Goal: Task Accomplishment & Management: Complete application form

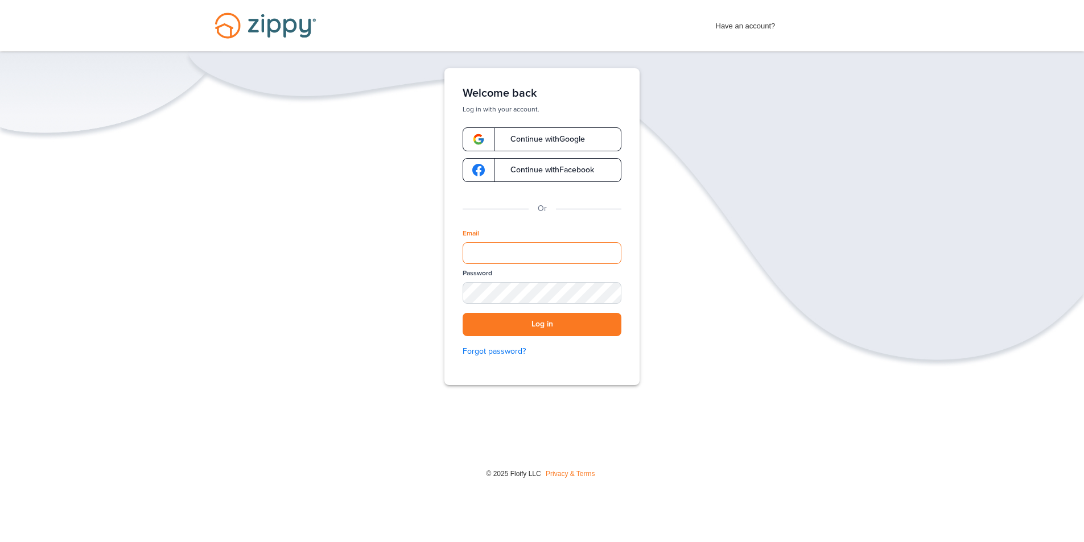
click at [503, 256] on input "Email" at bounding box center [542, 253] width 159 height 22
type input "**********"
click at [463, 313] on button "Log in" at bounding box center [542, 324] width 159 height 23
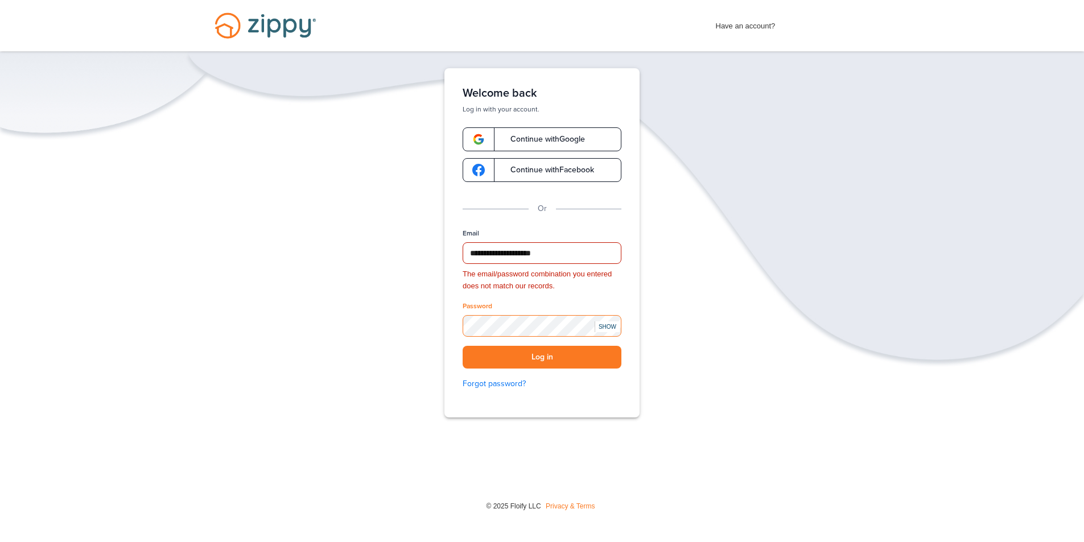
click at [406, 331] on div "**********" at bounding box center [542, 278] width 1084 height 420
click at [463, 346] on button "Log in" at bounding box center [542, 357] width 159 height 23
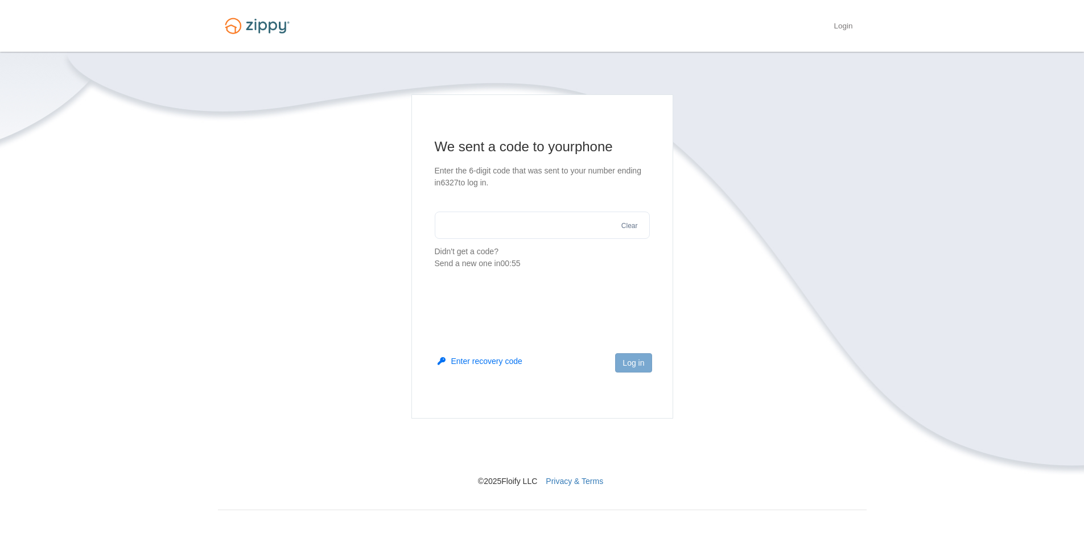
click at [480, 227] on input "text" at bounding box center [542, 225] width 215 height 27
type input "******"
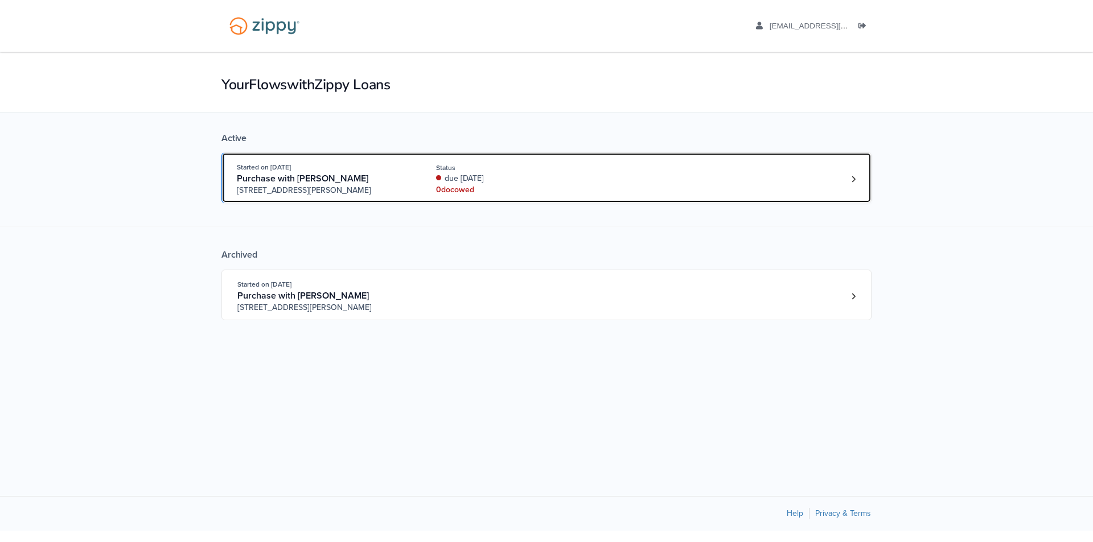
click at [533, 179] on div "due 4 days ago" at bounding box center [512, 178] width 152 height 11
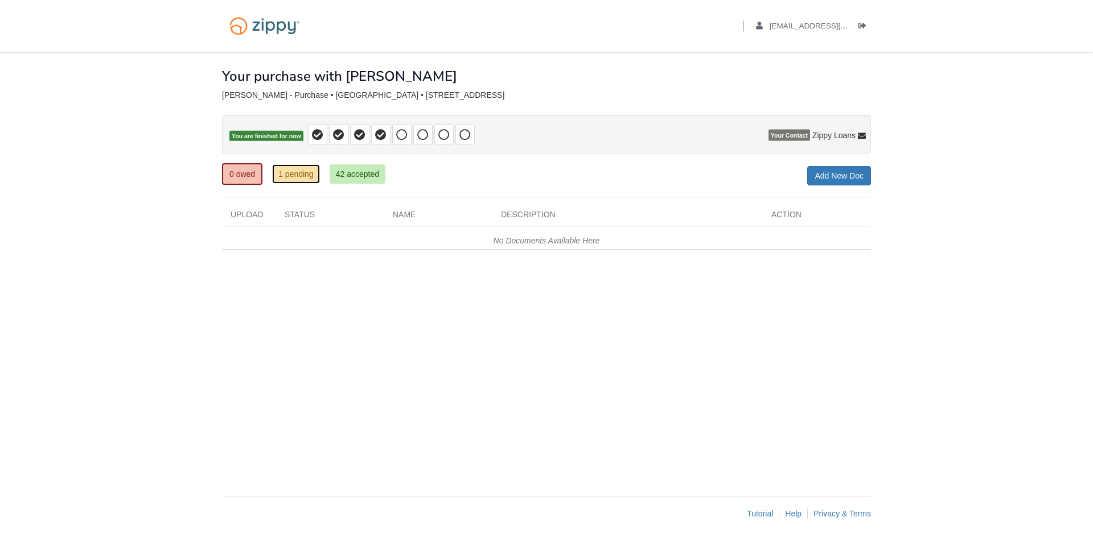
click at [290, 175] on link "1 pending" at bounding box center [296, 174] width 48 height 19
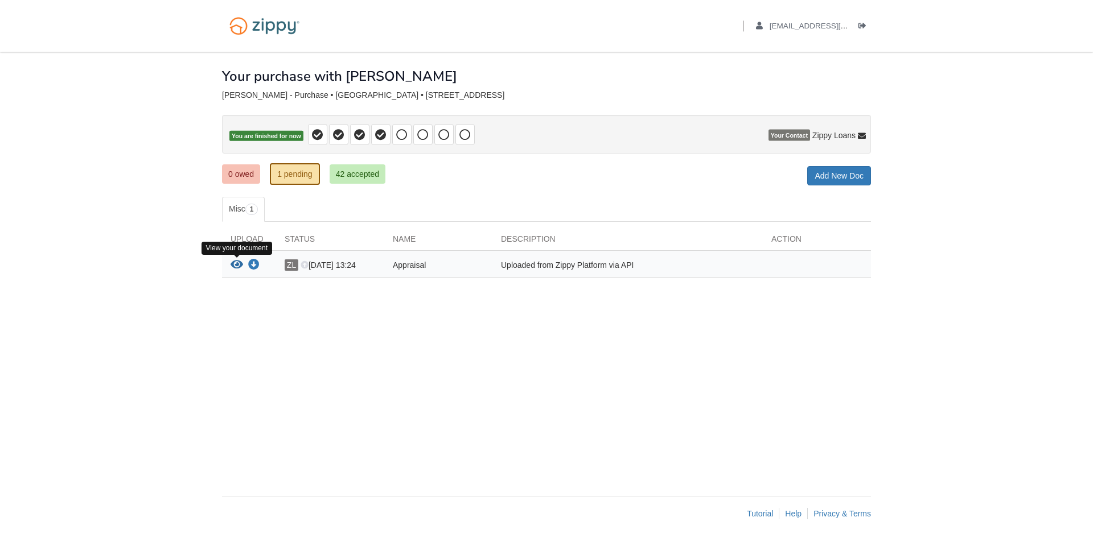
click at [239, 265] on icon "View Appraisal" at bounding box center [237, 265] width 13 height 11
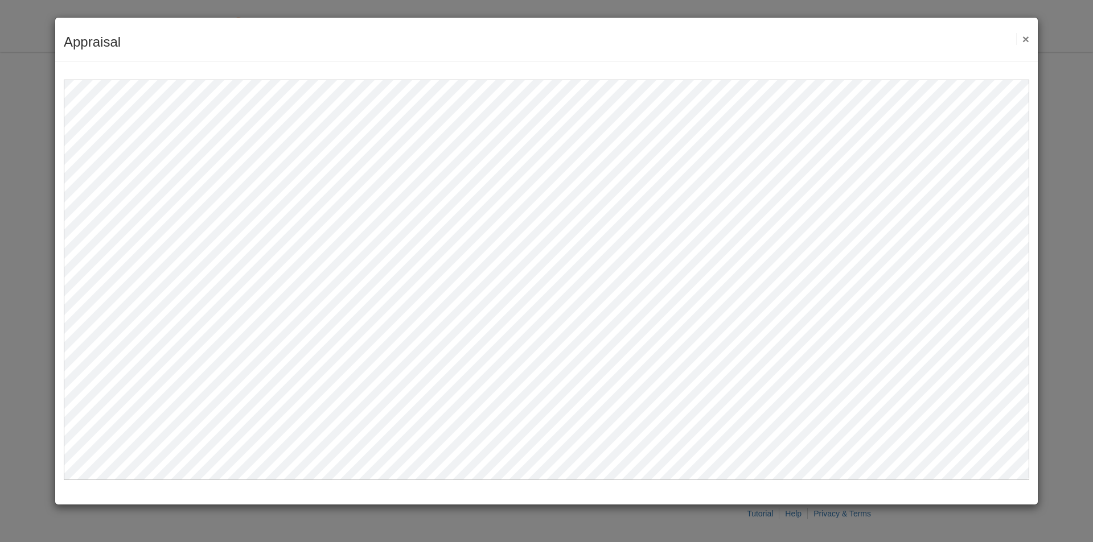
click at [1026, 43] on button "×" at bounding box center [1022, 39] width 13 height 12
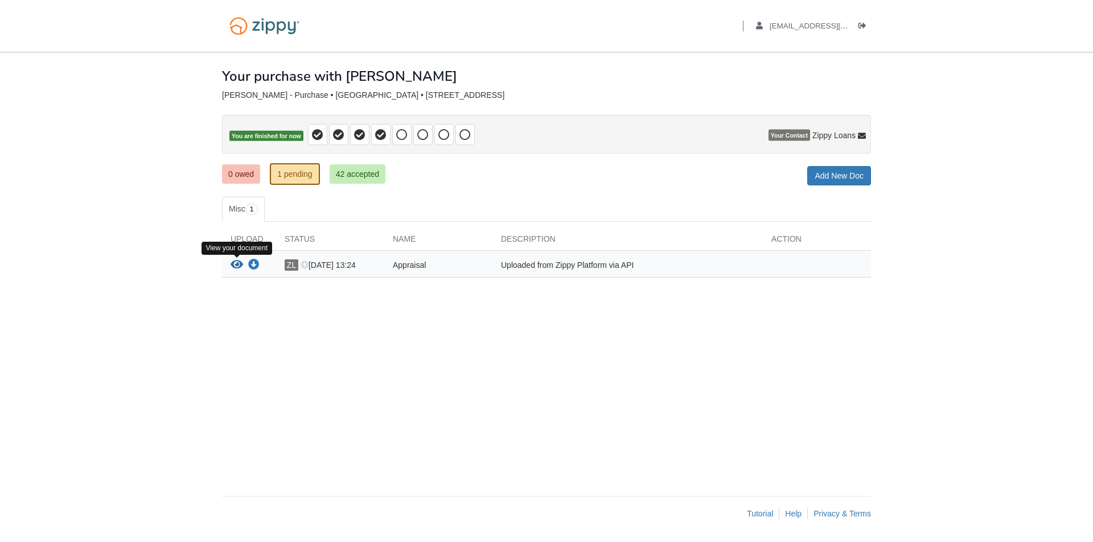
click at [236, 261] on icon "View Appraisal" at bounding box center [237, 265] width 13 height 11
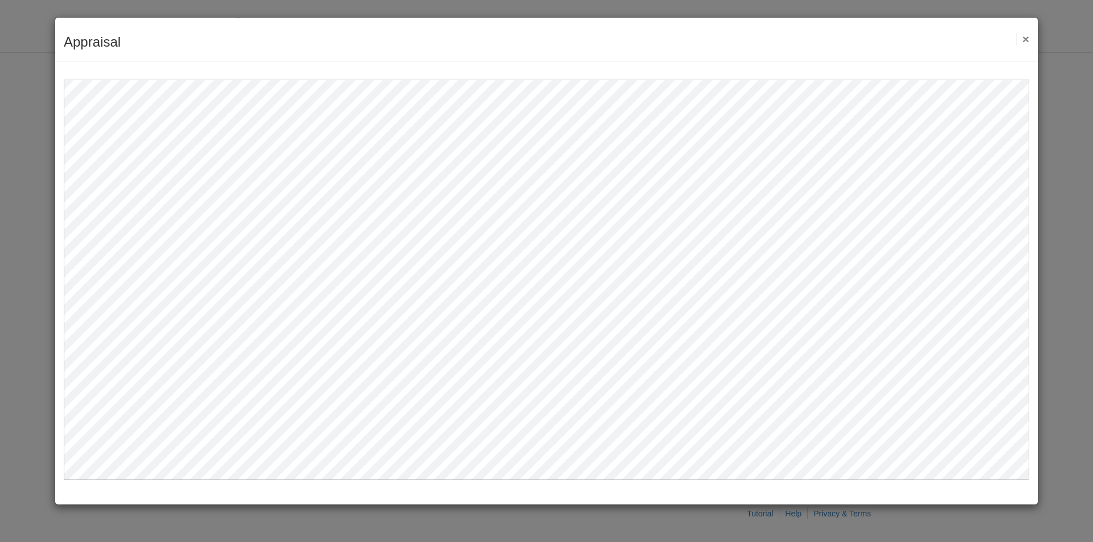
click at [1026, 39] on button "×" at bounding box center [1022, 39] width 13 height 12
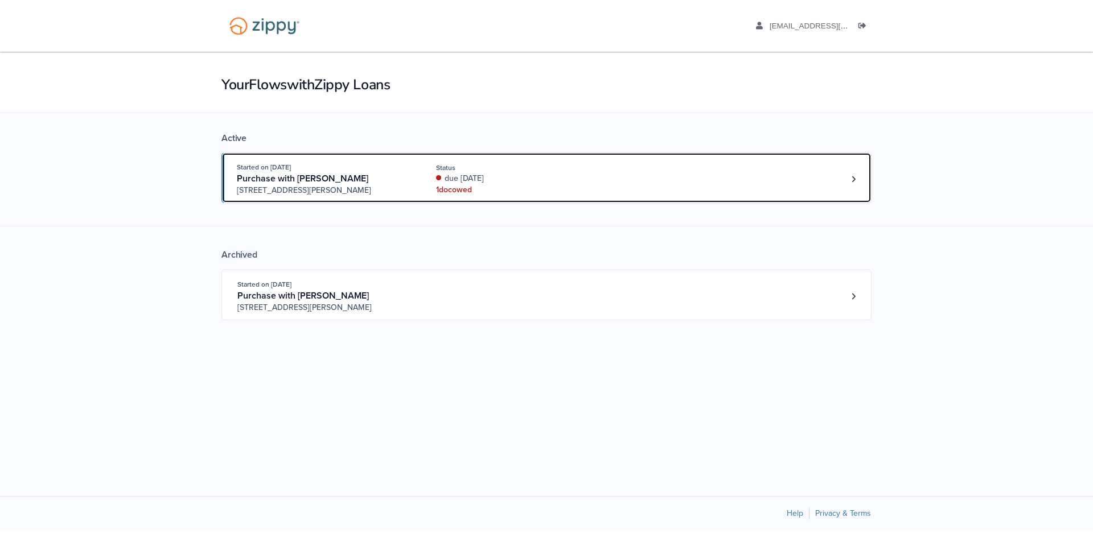
click at [552, 198] on link "Started on [DATE] Purchase with [PERSON_NAME] [STREET_ADDRESS][PERSON_NAME] Sta…" at bounding box center [546, 178] width 650 height 51
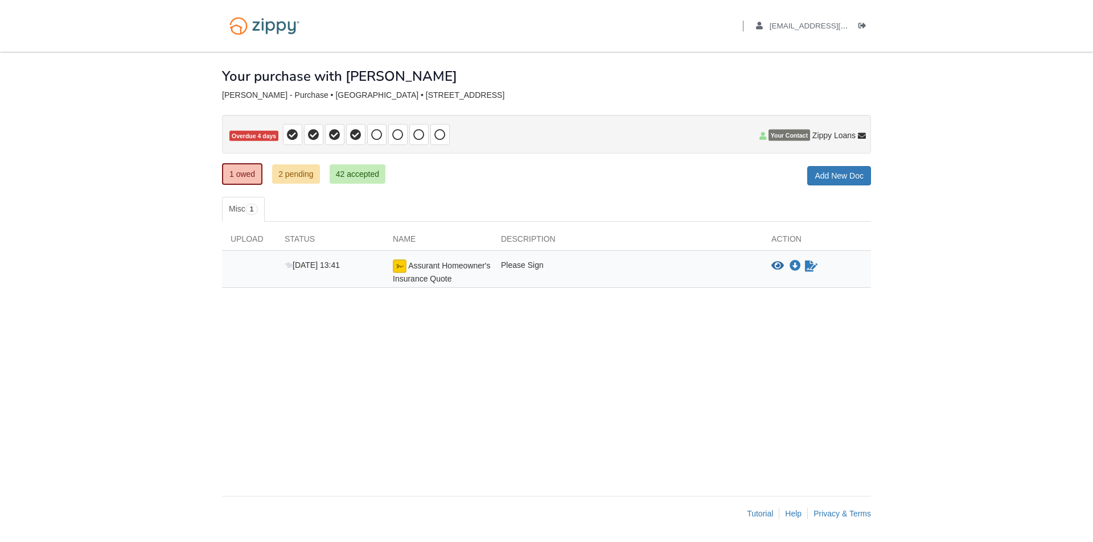
click at [401, 268] on img at bounding box center [400, 267] width 14 height 14
click at [811, 266] on icon "Sign Form" at bounding box center [811, 266] width 13 height 11
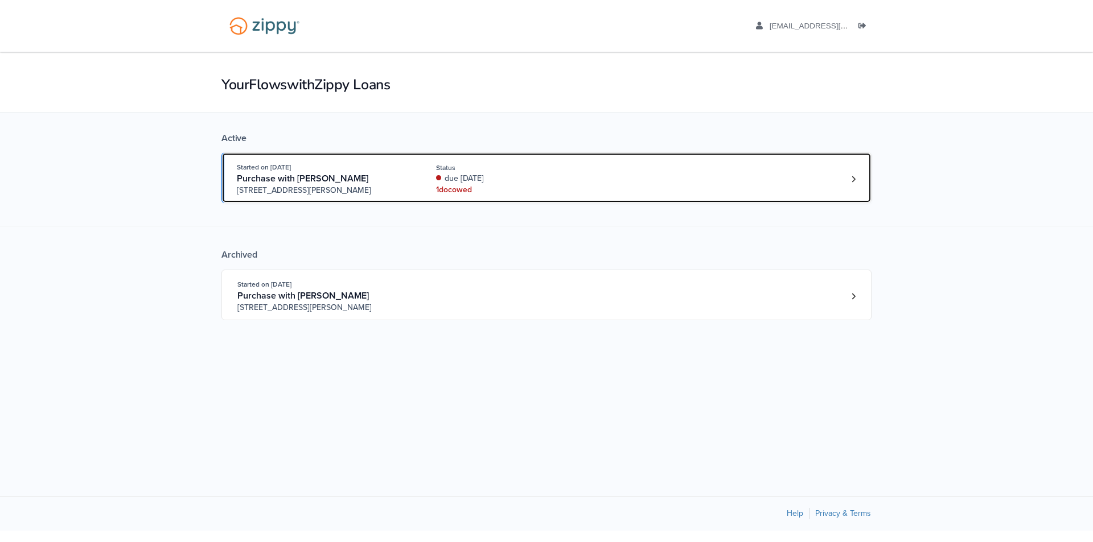
click at [523, 179] on div "due [DATE]" at bounding box center [512, 178] width 152 height 11
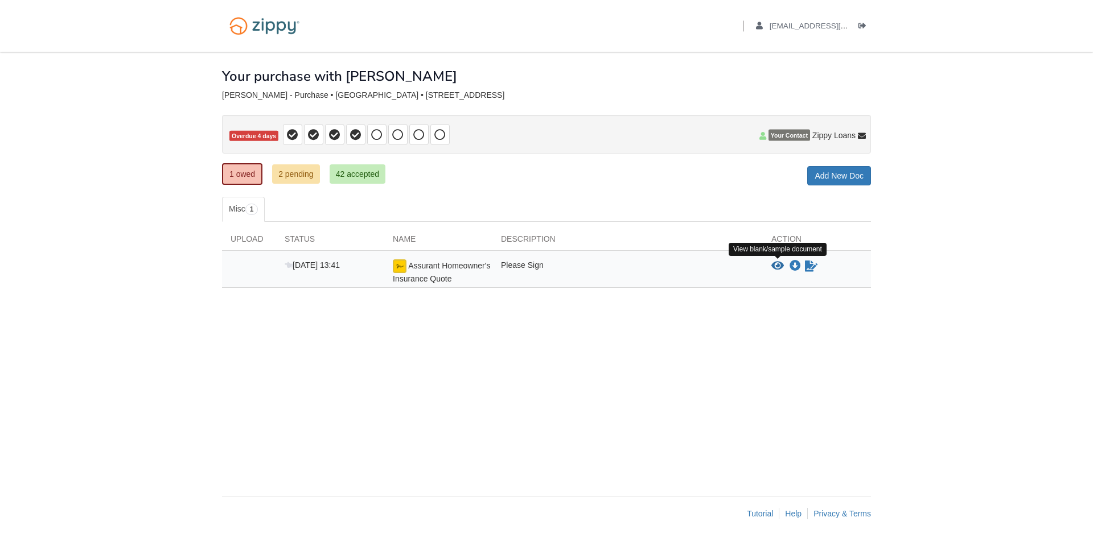
click at [779, 269] on icon "View Assurant Homeowner's Insurance Quote" at bounding box center [777, 266] width 13 height 11
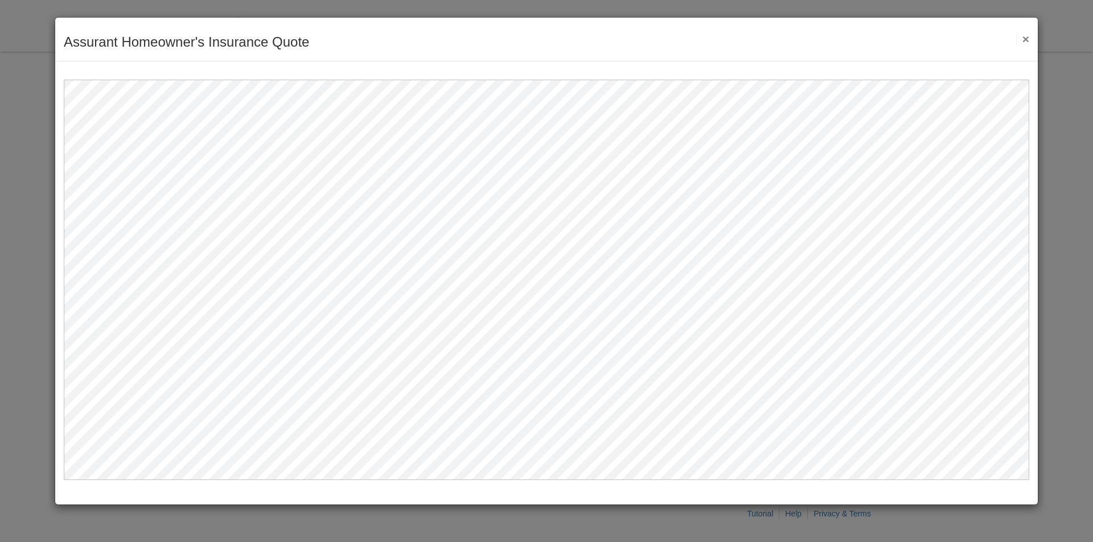
click at [1027, 42] on button "×" at bounding box center [1022, 39] width 13 height 12
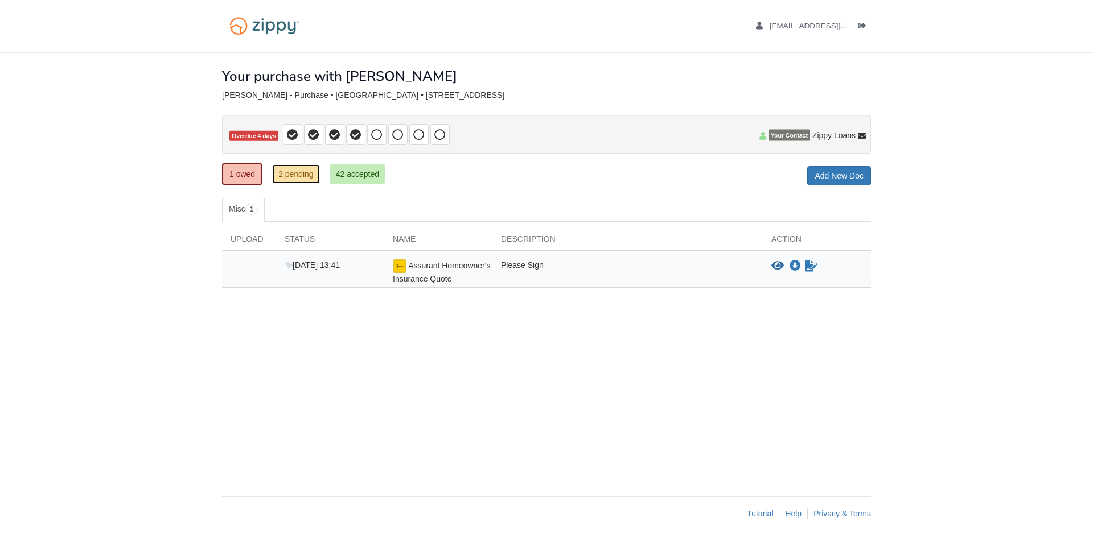
click at [289, 176] on link "2 pending" at bounding box center [296, 174] width 48 height 19
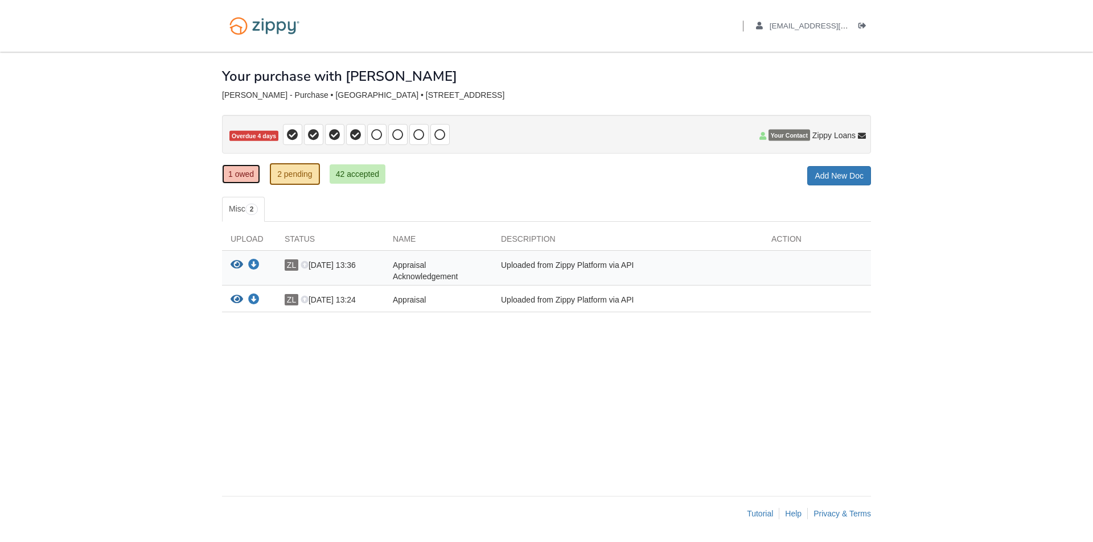
click at [244, 174] on link "1 owed" at bounding box center [241, 174] width 38 height 19
